Goal: Register for event/course

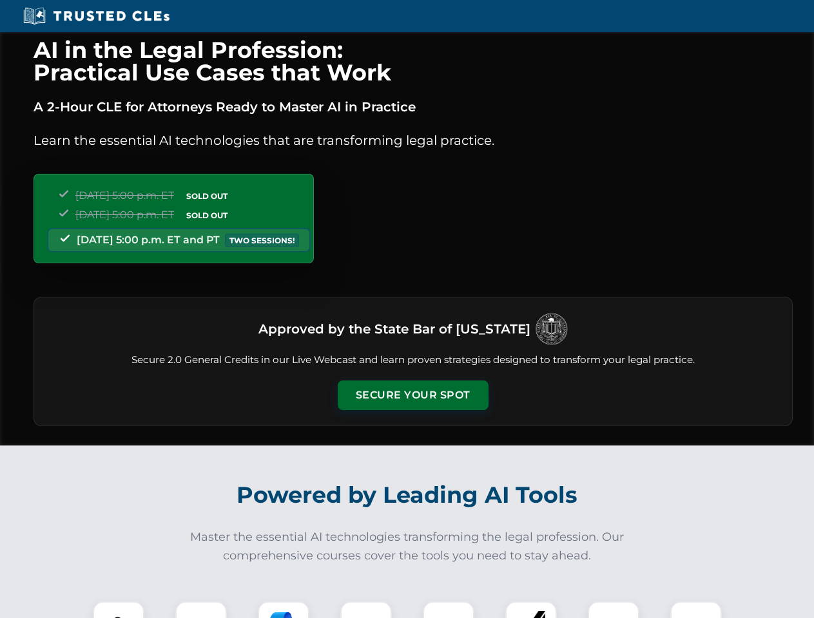
click at [412, 395] on button "Secure Your Spot" at bounding box center [413, 396] width 151 height 30
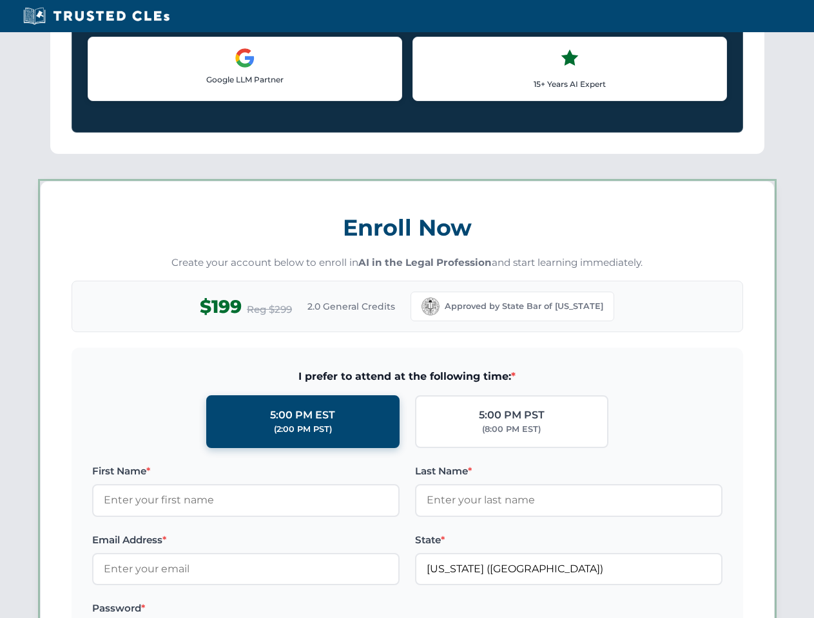
click at [201, 610] on label "Password *" at bounding box center [245, 608] width 307 height 15
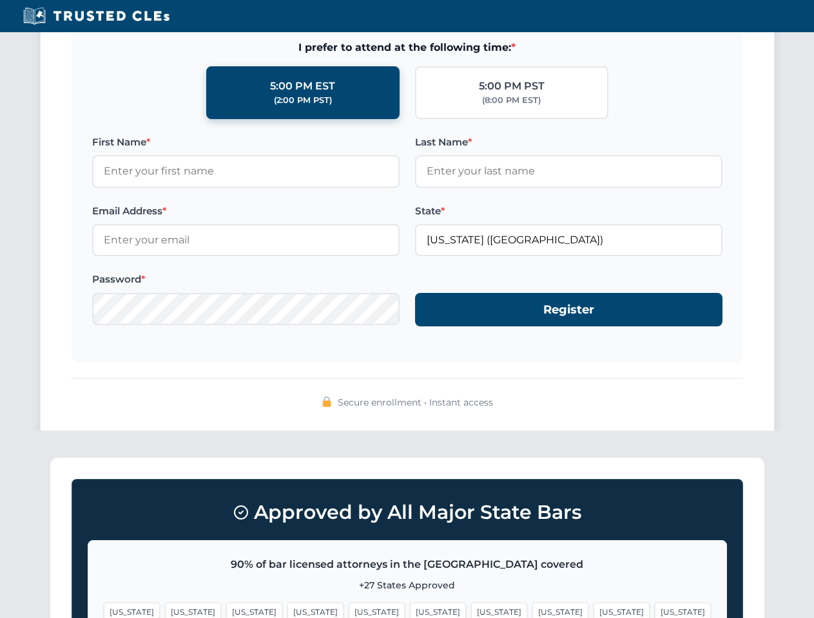
click at [471, 610] on span "[US_STATE]" at bounding box center [499, 612] width 56 height 19
click at [593, 610] on span "[US_STATE]" at bounding box center [621, 612] width 56 height 19
